Goal: Navigation & Orientation: Find specific page/section

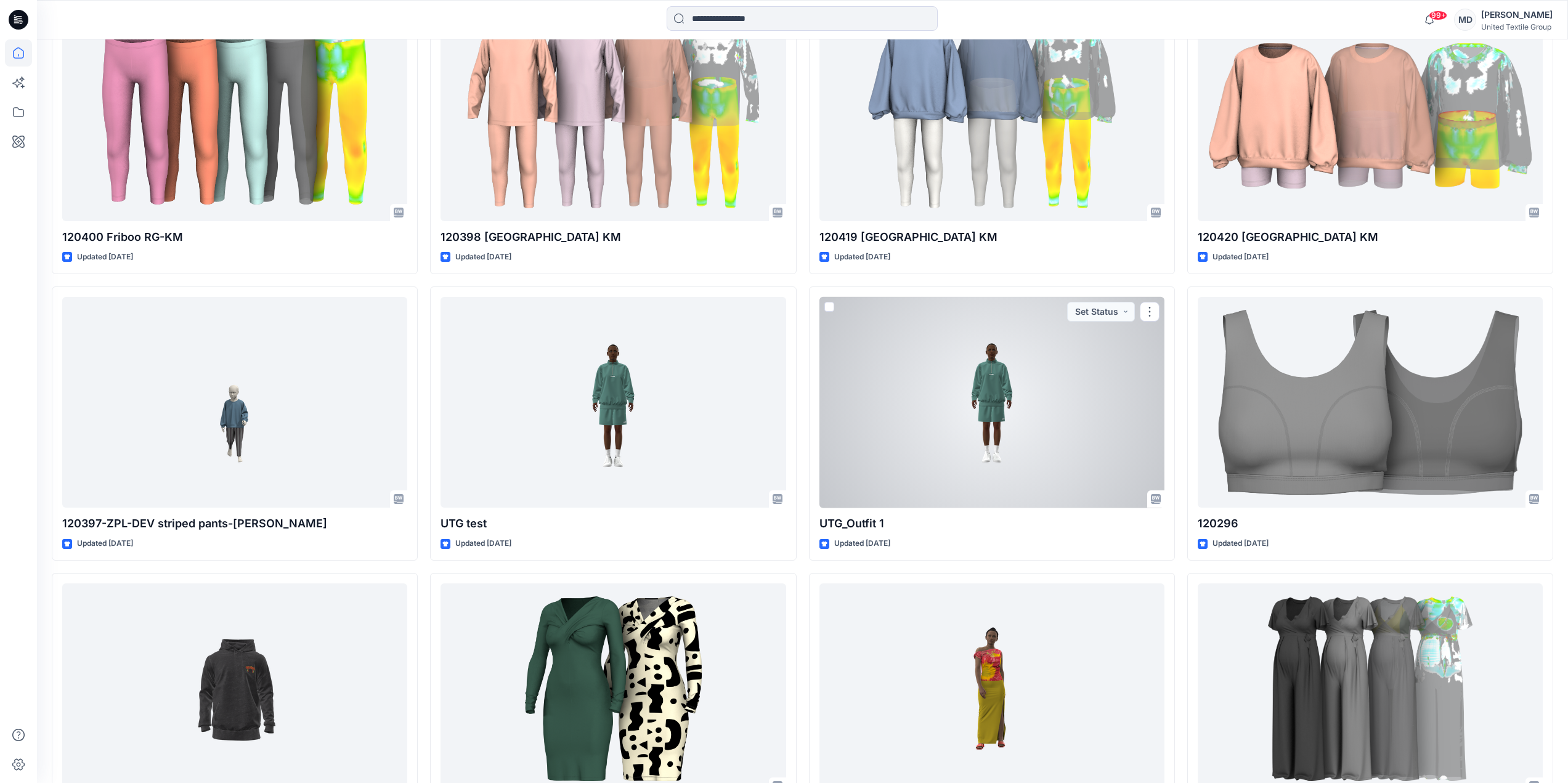
scroll to position [1644, 0]
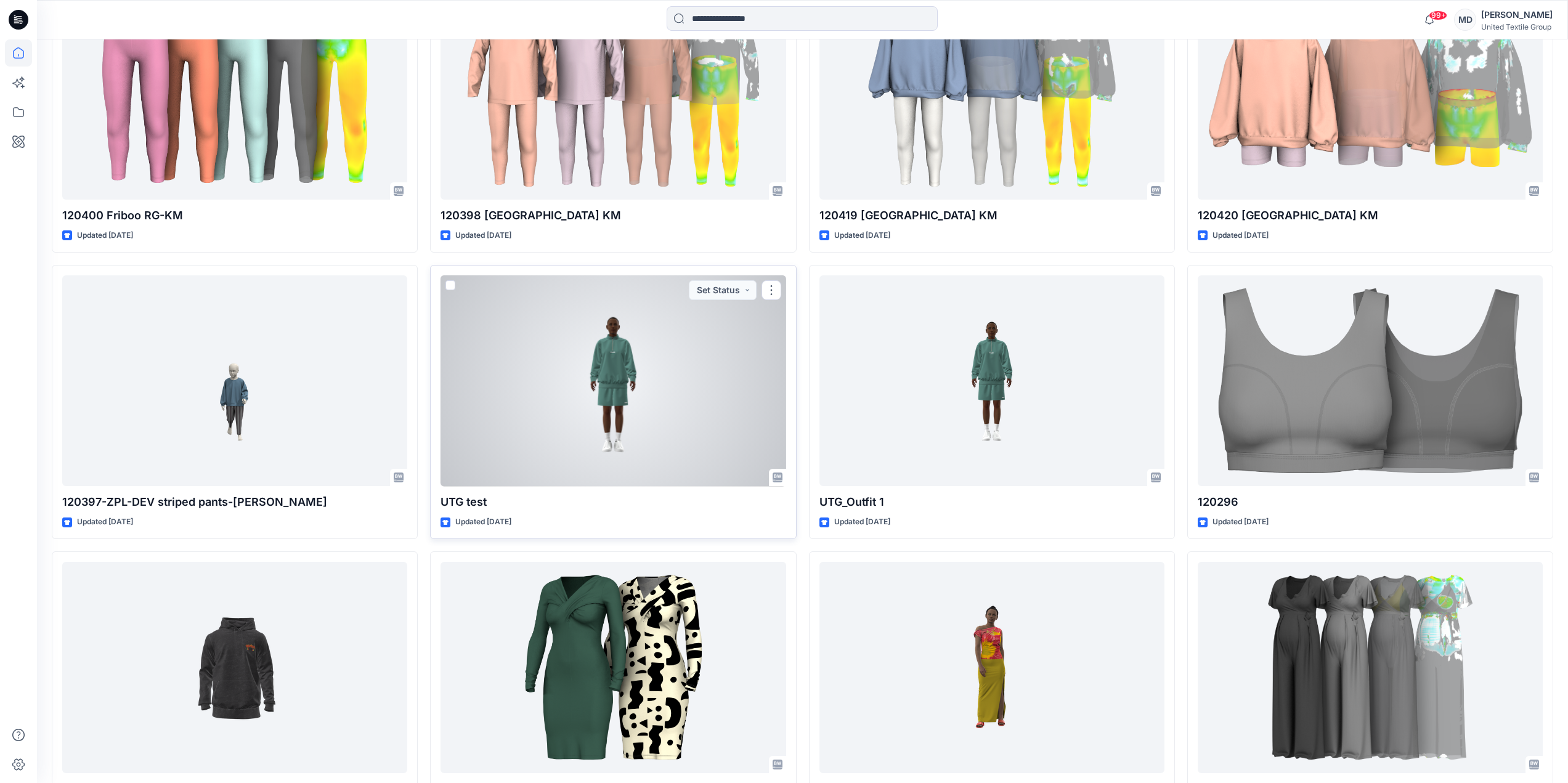
click at [598, 411] on div at bounding box center [612, 380] width 345 height 211
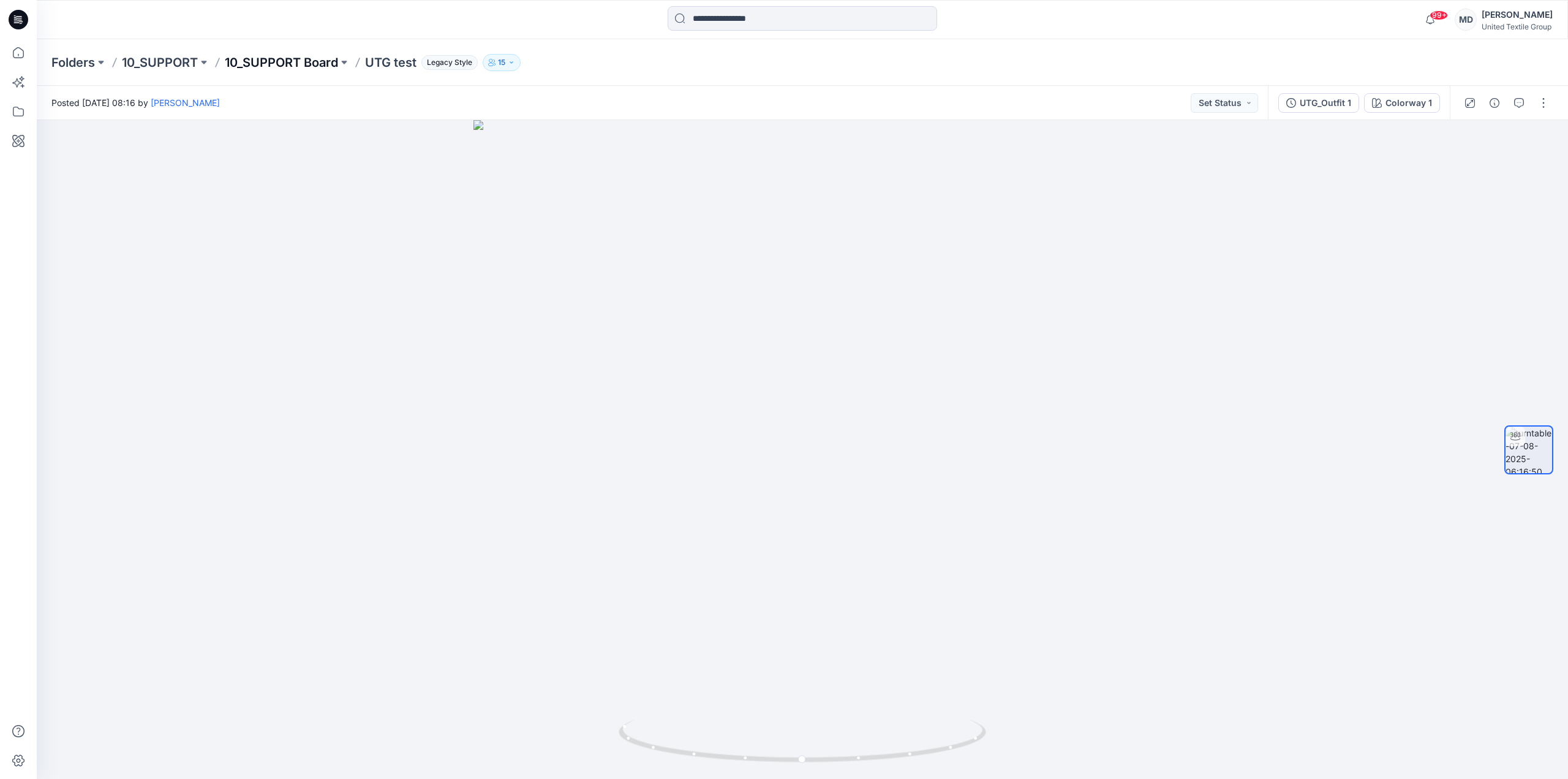
click at [272, 67] on p "10_SUPPORT Board" at bounding box center [281, 62] width 113 height 17
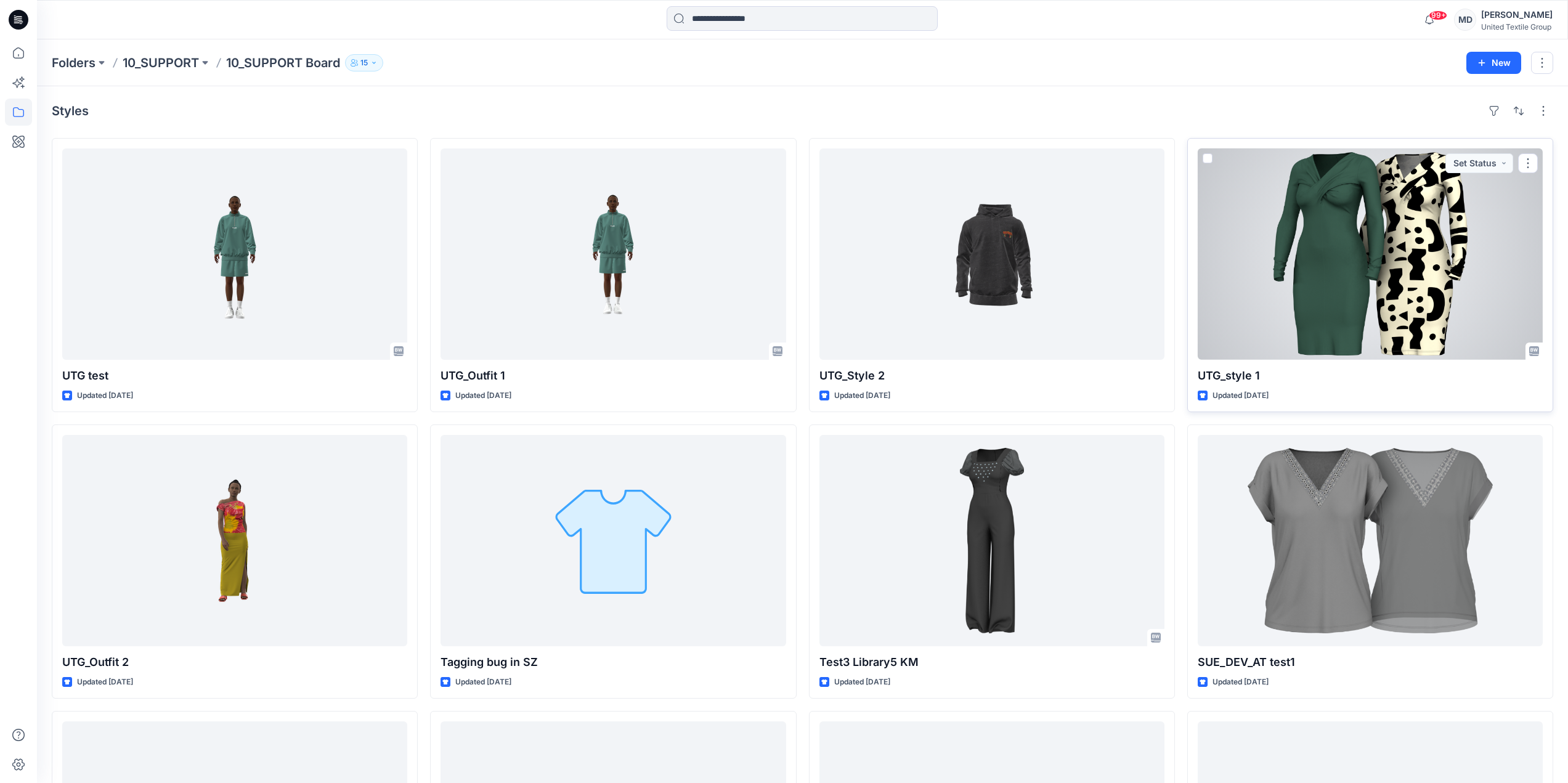
click at [1374, 249] on div at bounding box center [1369, 253] width 345 height 211
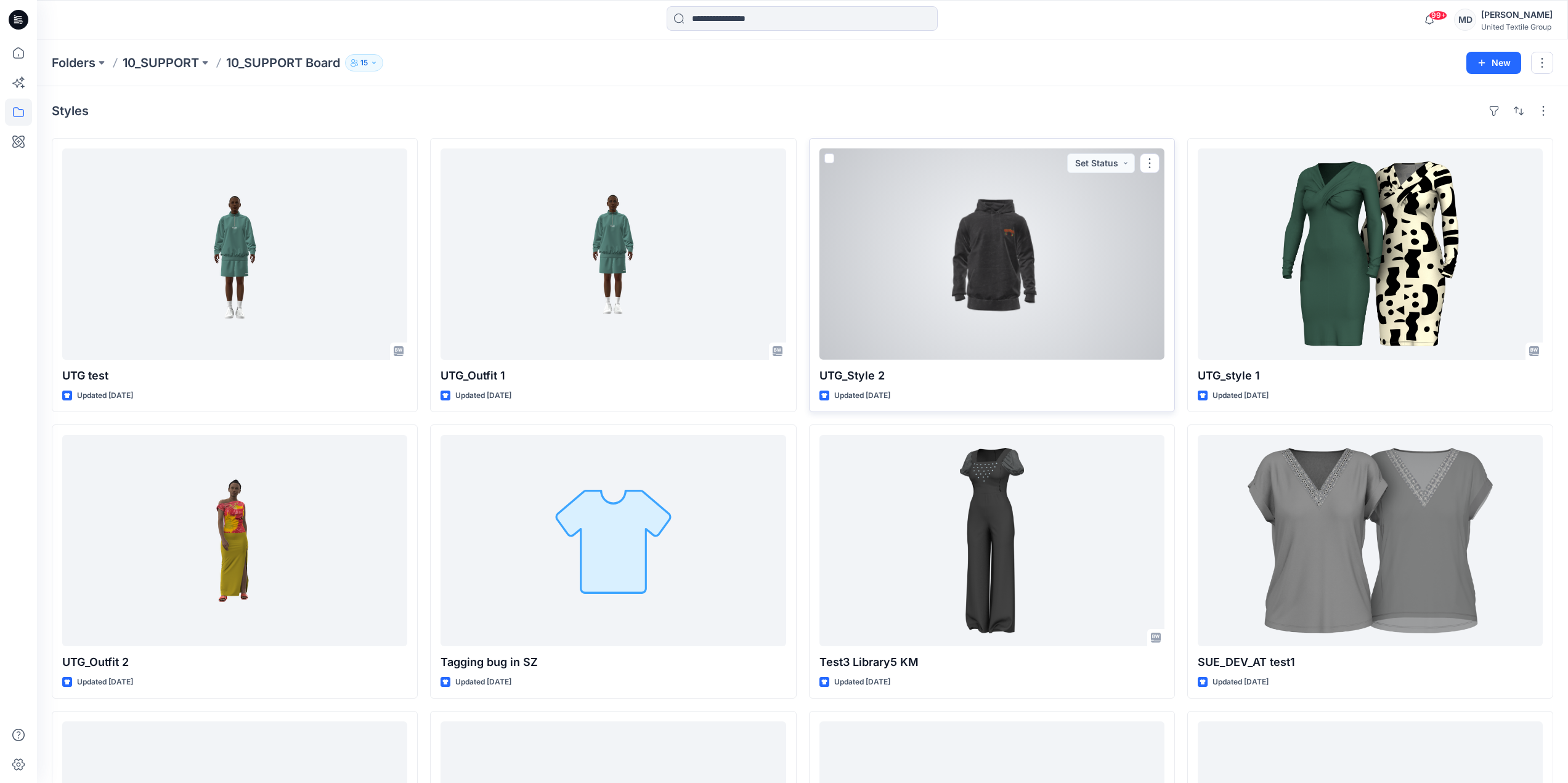
click at [1084, 273] on div at bounding box center [992, 253] width 345 height 211
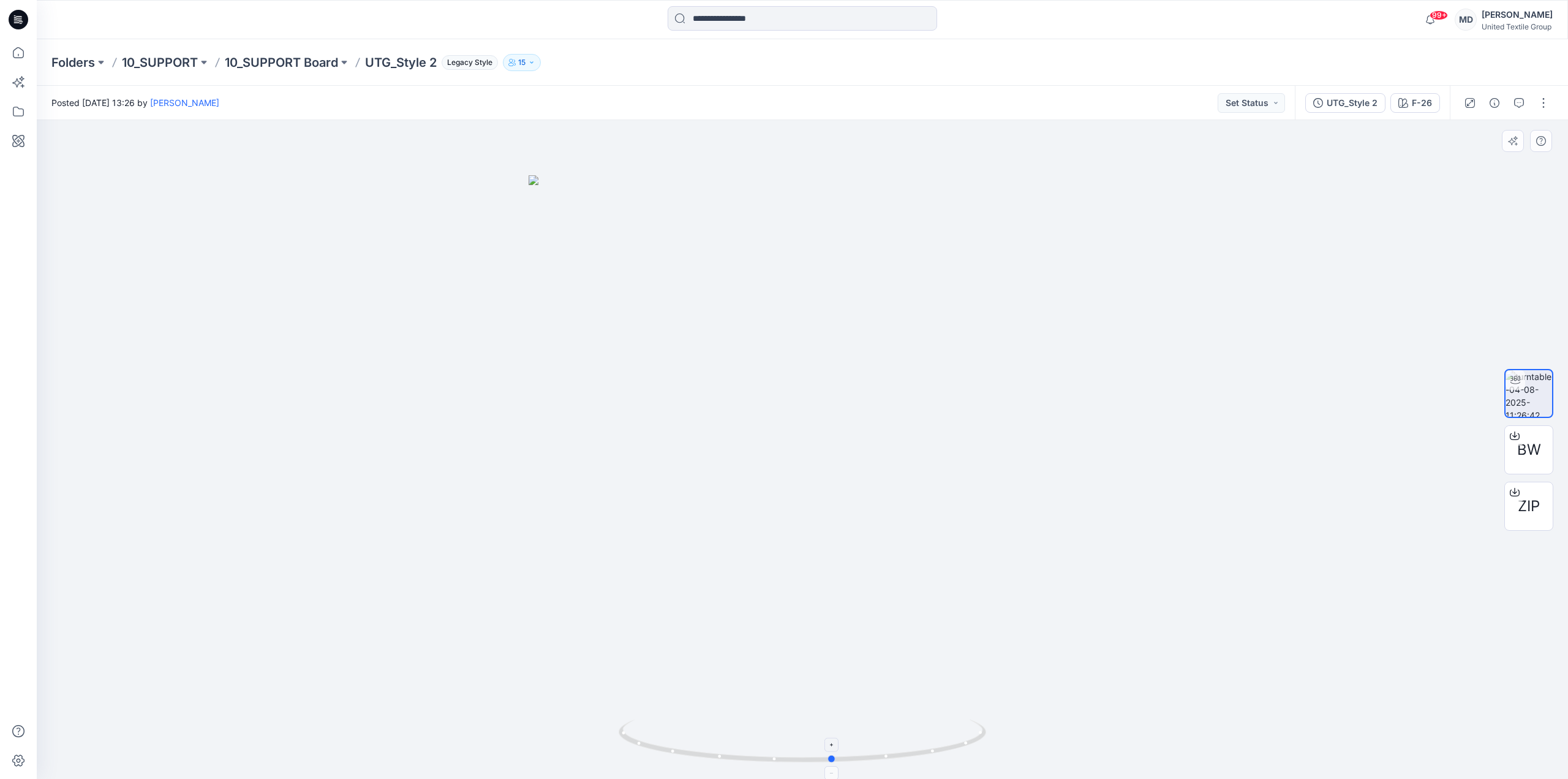
drag, startPoint x: 923, startPoint y: 760, endPoint x: 954, endPoint y: 764, distance: 31.3
click at [954, 764] on icon at bounding box center [804, 742] width 370 height 46
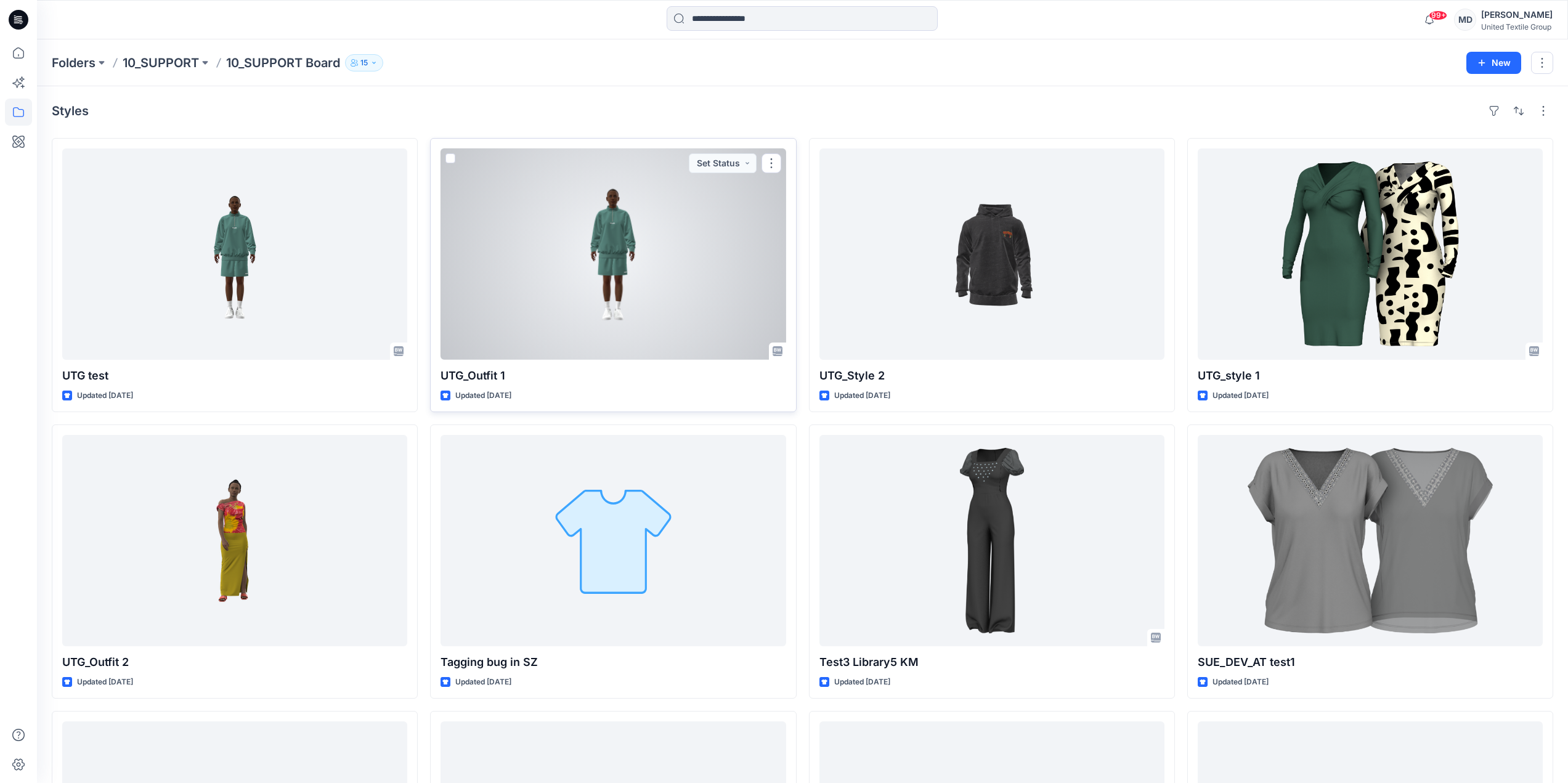
click at [533, 311] on div at bounding box center [612, 253] width 345 height 211
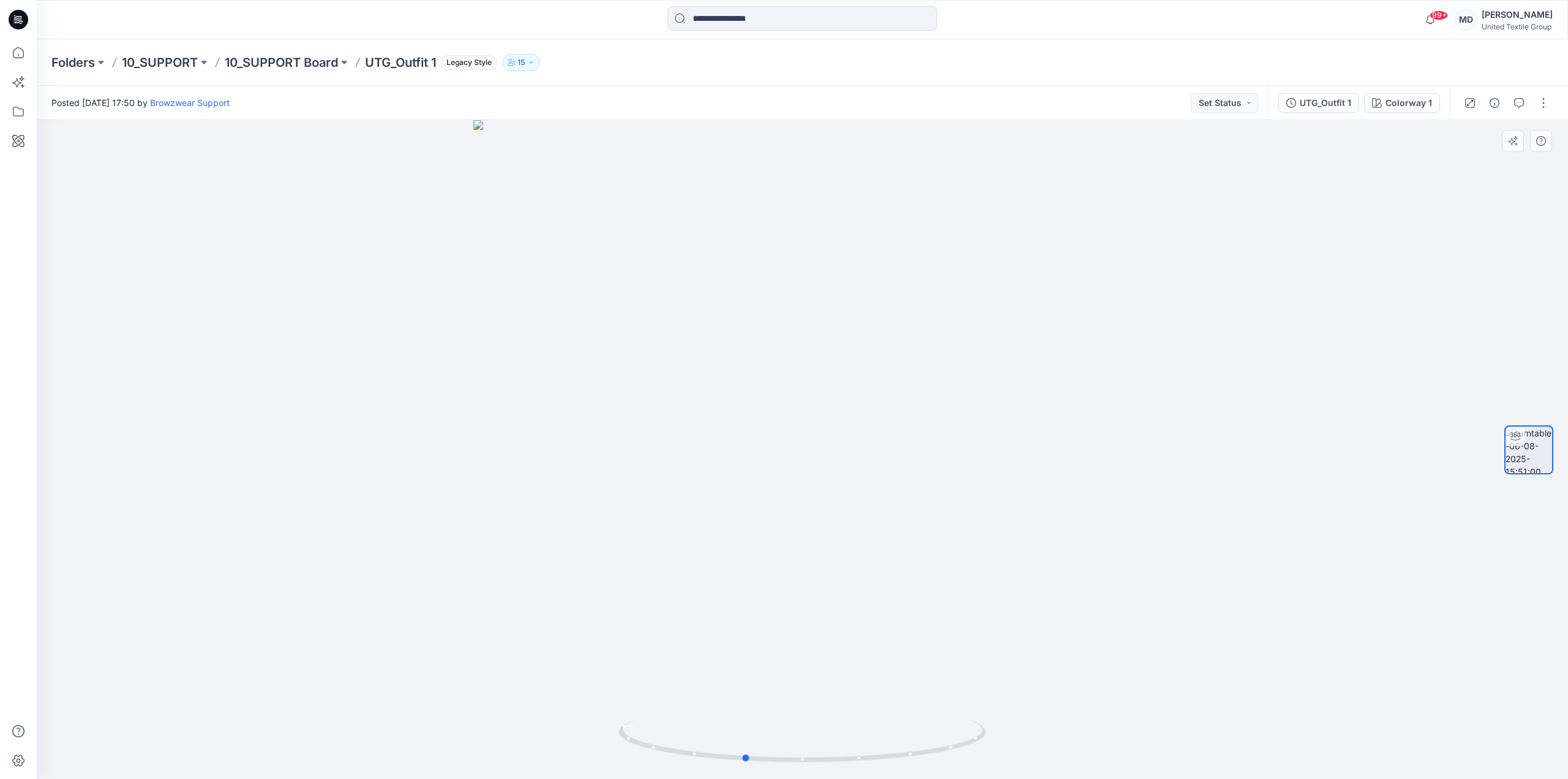
drag, startPoint x: 921, startPoint y: 754, endPoint x: 901, endPoint y: 681, distance: 75.7
click at [920, 723] on icon at bounding box center [804, 742] width 370 height 46
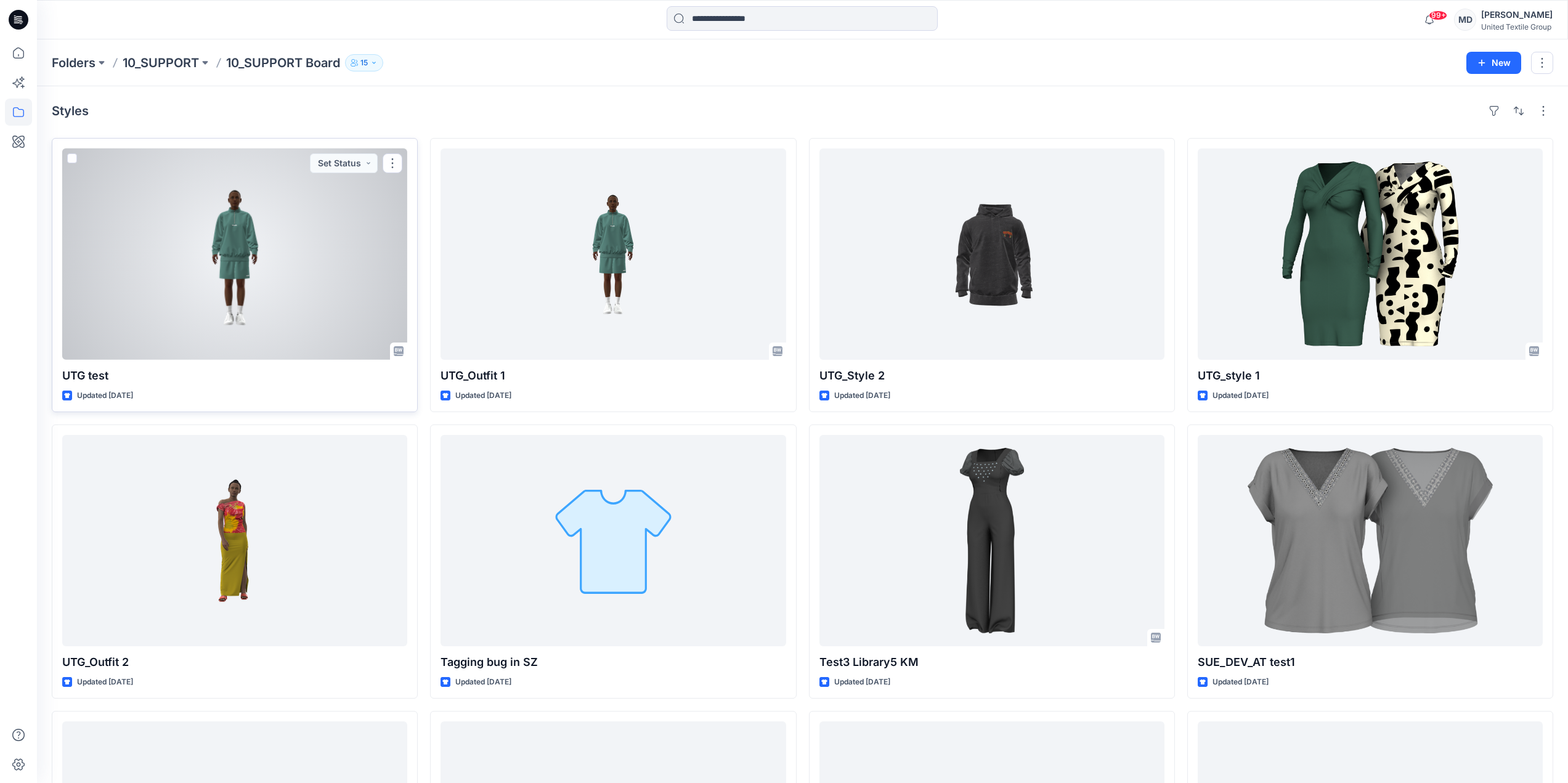
click at [257, 300] on div at bounding box center [234, 253] width 345 height 211
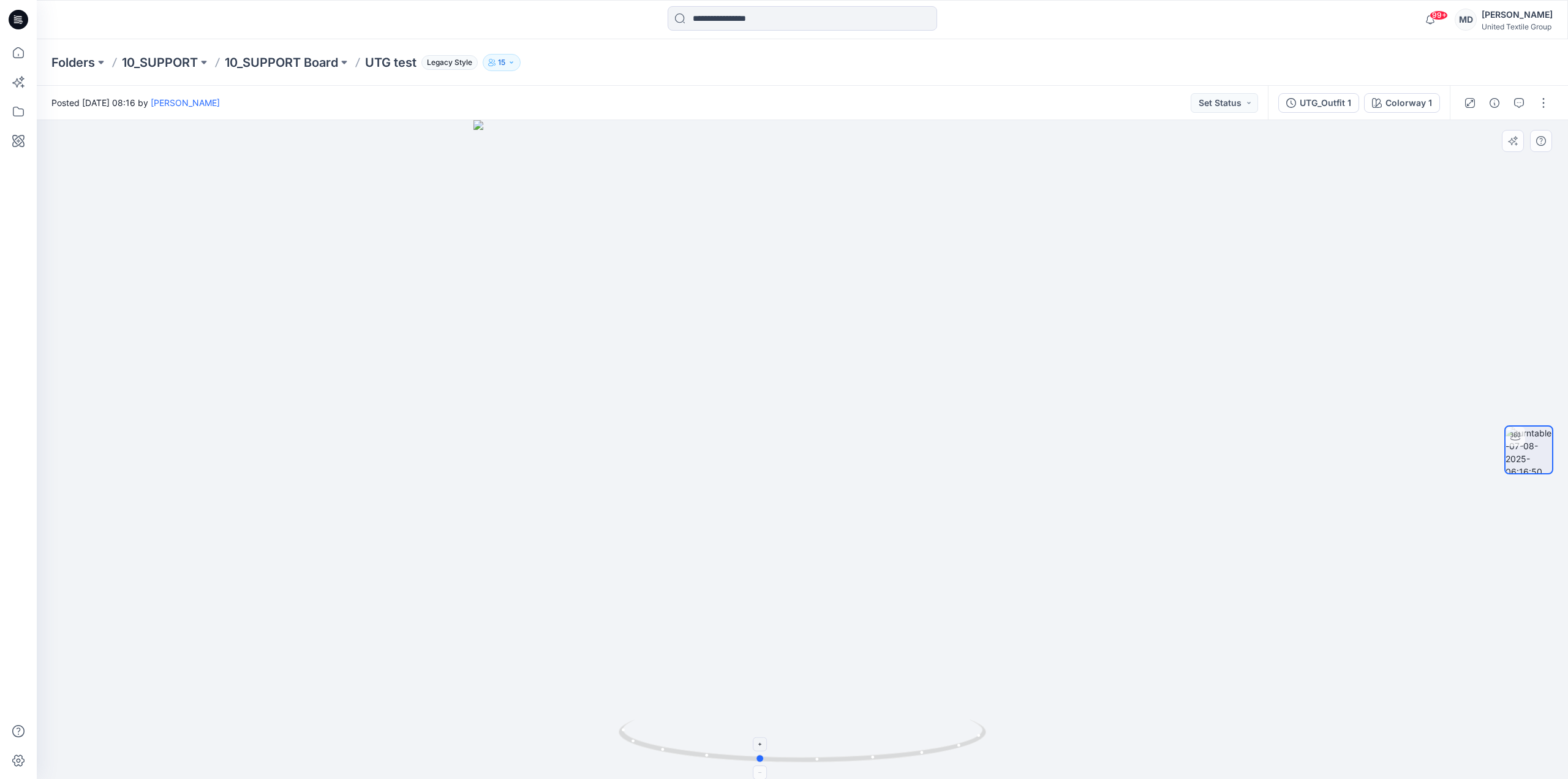
drag, startPoint x: 896, startPoint y: 739, endPoint x: 908, endPoint y: 733, distance: 13.4
click at [908, 734] on icon at bounding box center [804, 742] width 370 height 46
